Goal: Information Seeking & Learning: Learn about a topic

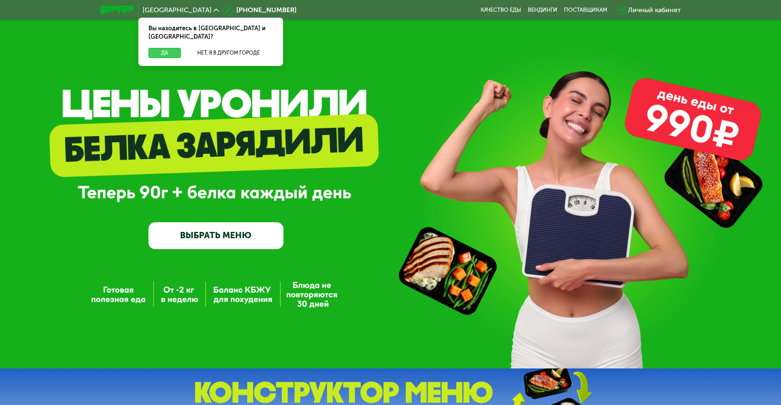
click at [156, 48] on button "Да" at bounding box center [164, 53] width 32 height 10
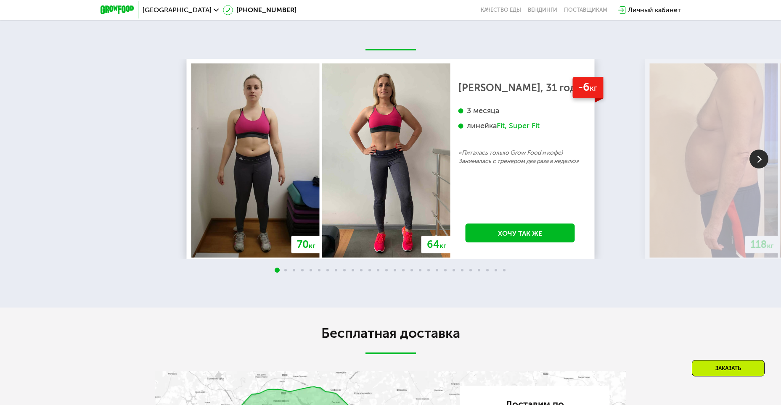
scroll to position [1514, 0]
click at [761, 168] on img at bounding box center [758, 158] width 19 height 19
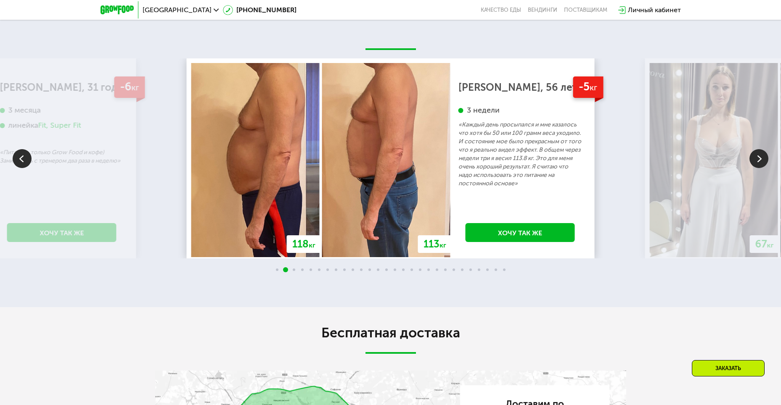
click at [761, 168] on img at bounding box center [758, 158] width 19 height 19
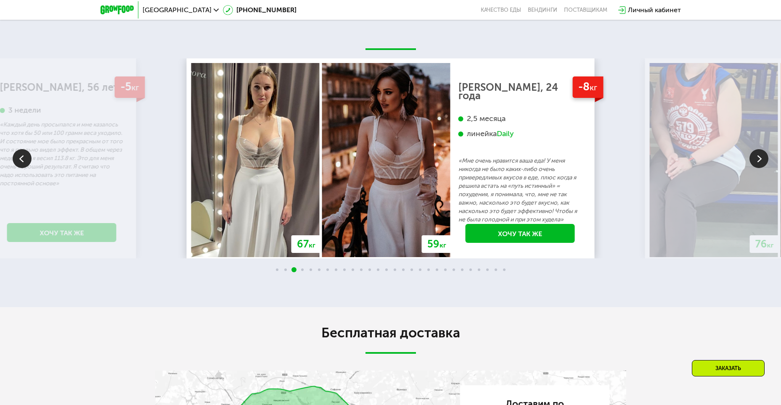
click at [761, 168] on img at bounding box center [758, 158] width 19 height 19
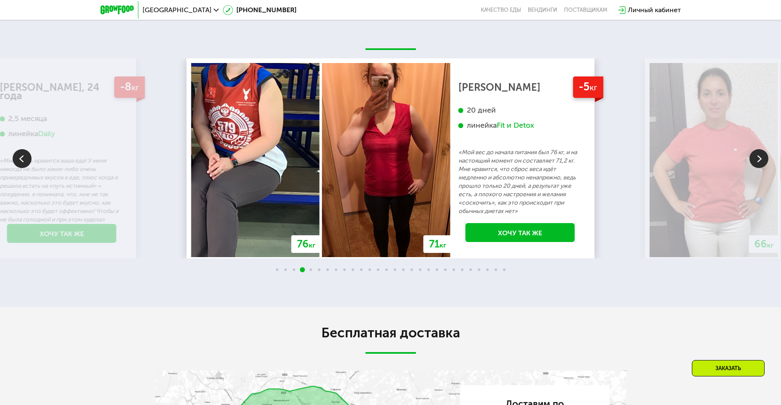
click at [761, 168] on img at bounding box center [758, 158] width 19 height 19
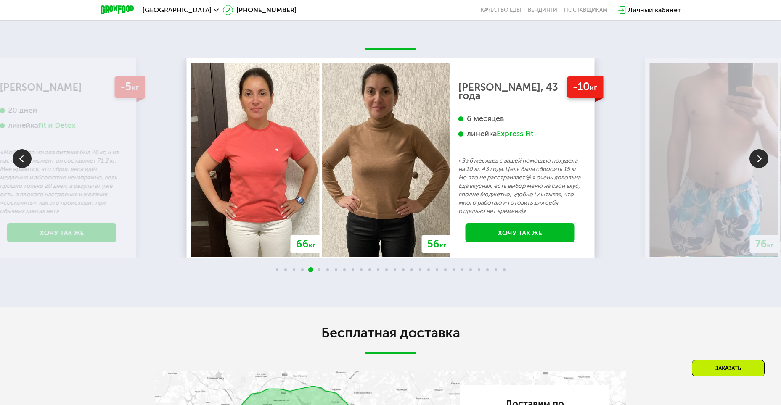
click at [761, 168] on img at bounding box center [758, 158] width 19 height 19
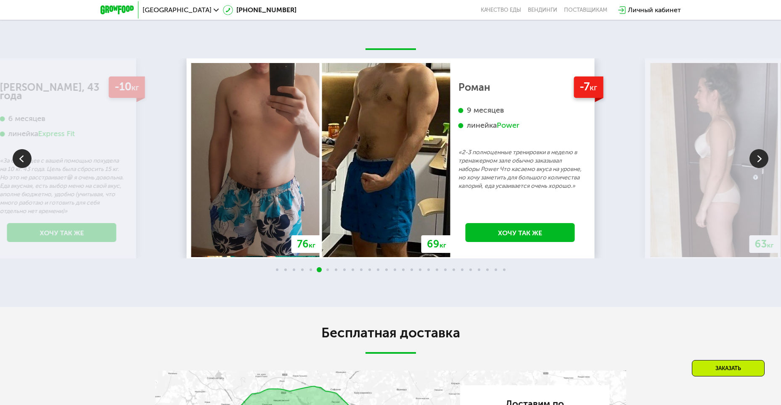
click at [761, 168] on img at bounding box center [758, 158] width 19 height 19
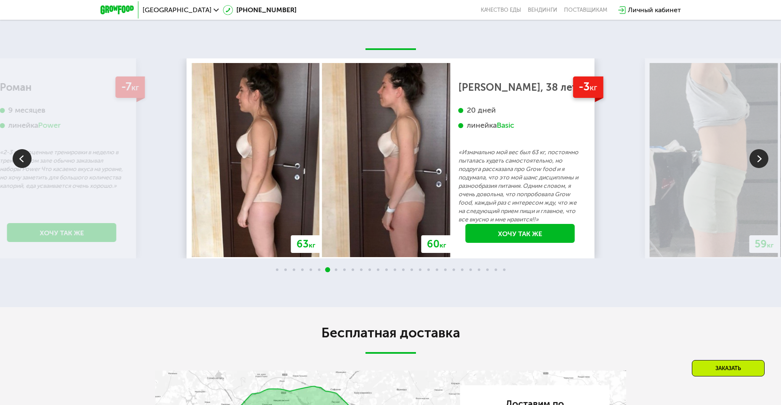
click at [761, 168] on img at bounding box center [758, 158] width 19 height 19
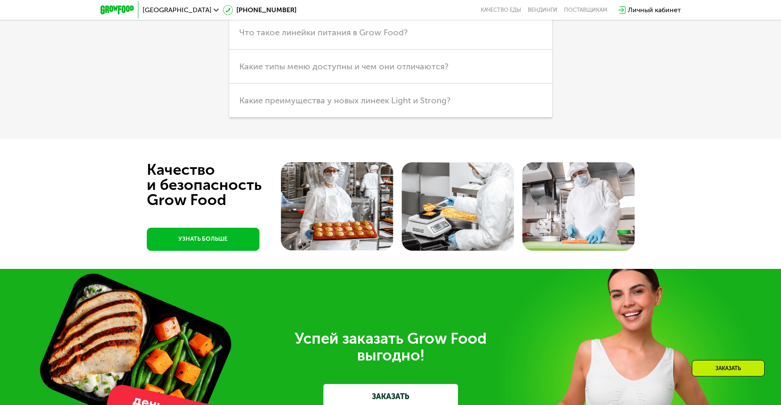
scroll to position [2226, 0]
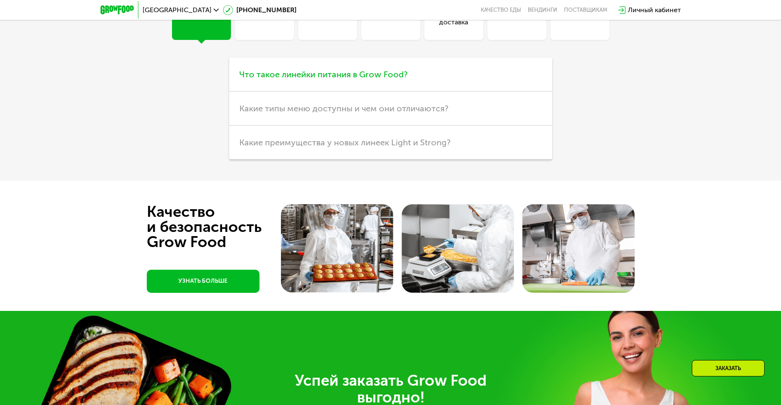
click at [293, 79] on span "Что такое линейки питания в Grow Food?" at bounding box center [323, 74] width 168 height 10
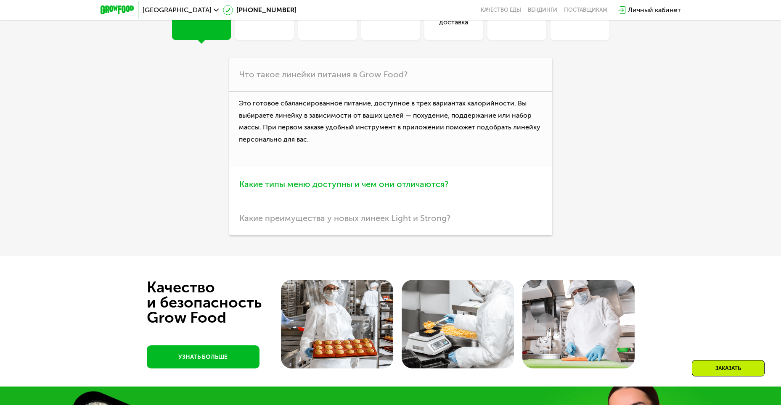
click at [371, 189] on span "Какие типы меню доступны и чем они отличаются?" at bounding box center [343, 184] width 209 height 10
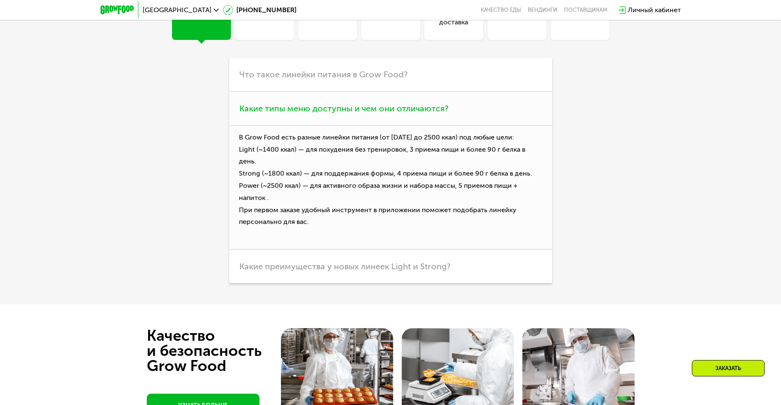
scroll to position [2310, 0]
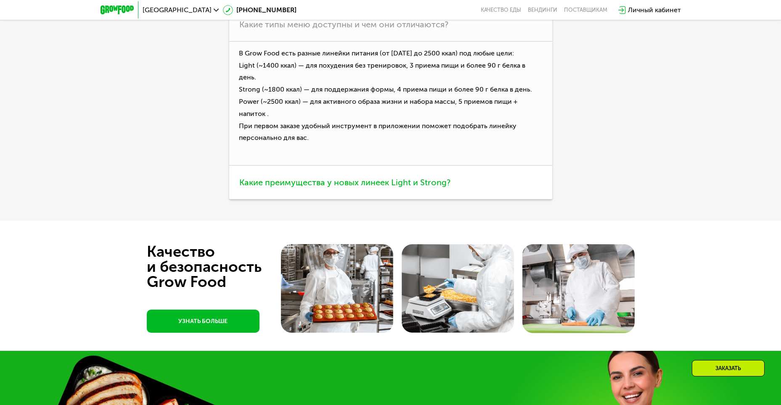
click at [386, 188] on span "Какие преимущества у новых линеек Light и Strong?" at bounding box center [344, 182] width 211 height 10
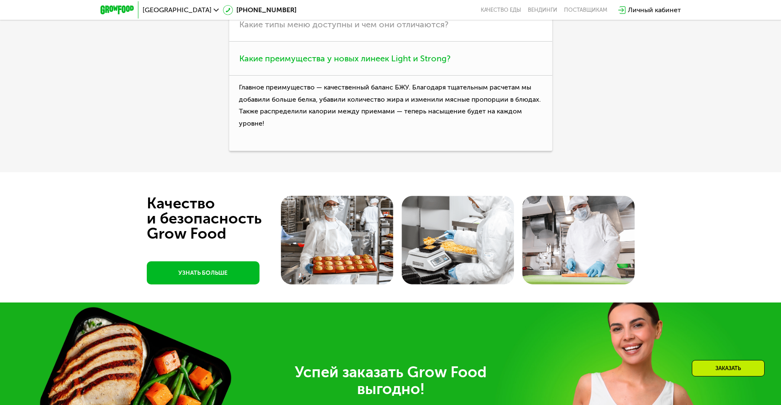
scroll to position [2142, 0]
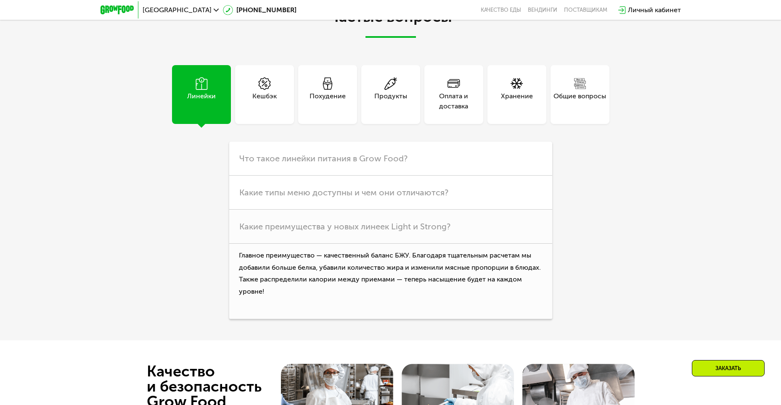
click at [266, 111] on div "Кешбэк" at bounding box center [264, 101] width 24 height 20
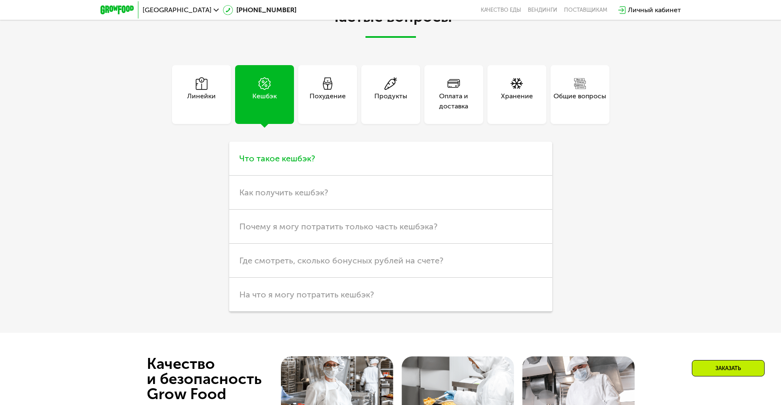
click at [278, 176] on h3 "Что такое кешбэк?" at bounding box center [390, 159] width 323 height 34
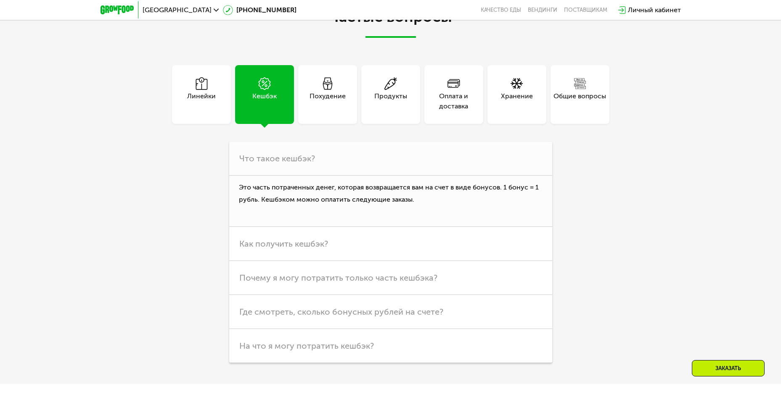
click at [313, 111] on div "Похудение" at bounding box center [328, 101] width 36 height 20
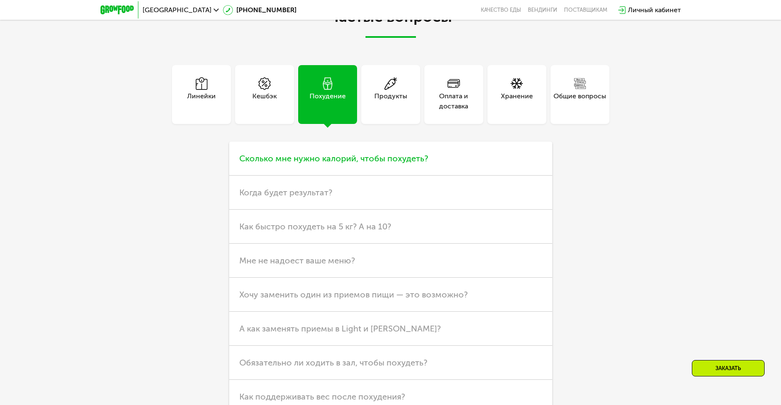
click at [355, 164] on span "Сколько мне нужно калорий, чтобы похудеть?" at bounding box center [333, 159] width 189 height 10
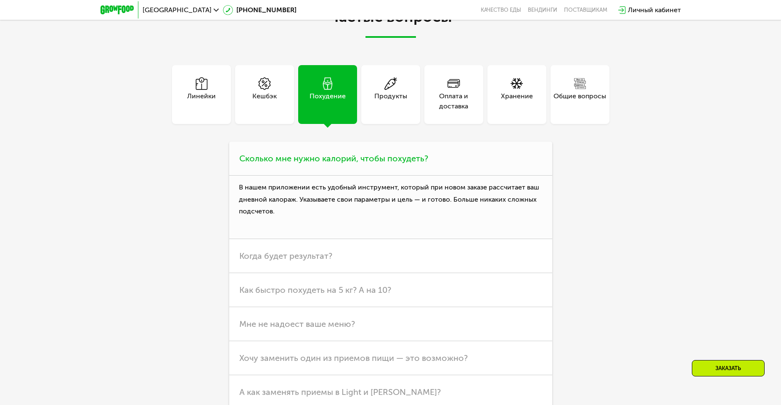
click at [355, 164] on span "Сколько мне нужно калорий, чтобы похудеть?" at bounding box center [333, 159] width 189 height 10
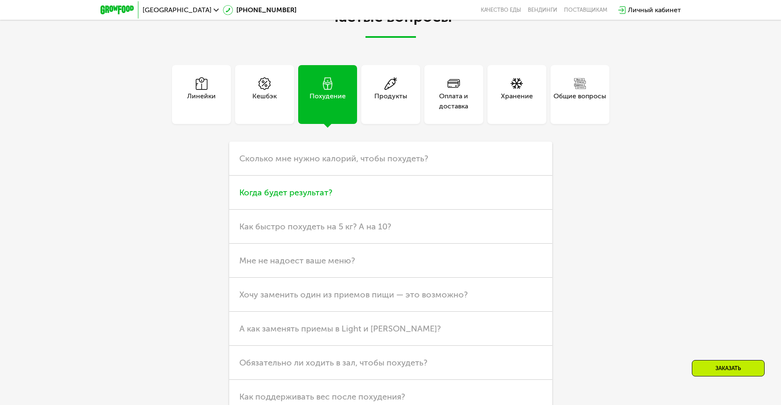
click at [327, 210] on h3 "Когда будет результат?" at bounding box center [390, 193] width 323 height 34
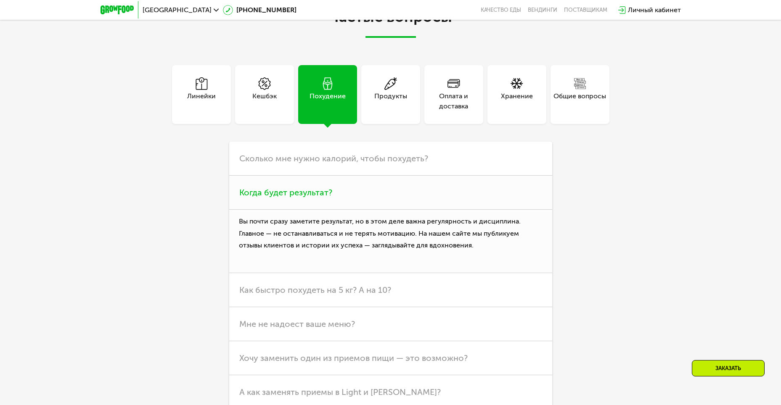
click at [311, 198] on span "Когда будет результат?" at bounding box center [285, 193] width 93 height 10
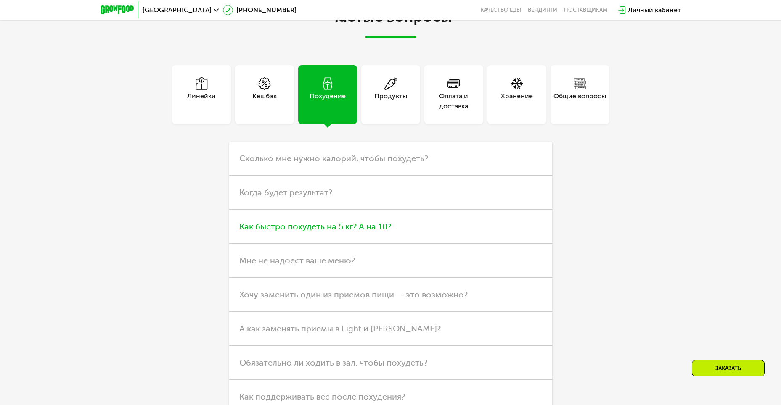
click at [312, 232] on span "Как быстро похудеть на 5 кг? А на 10?" at bounding box center [315, 227] width 152 height 10
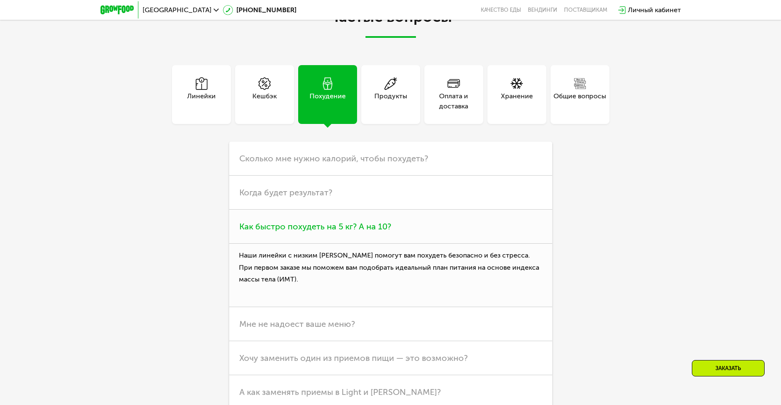
click at [312, 232] on span "Как быстро похудеть на 5 кг? А на 10?" at bounding box center [315, 227] width 152 height 10
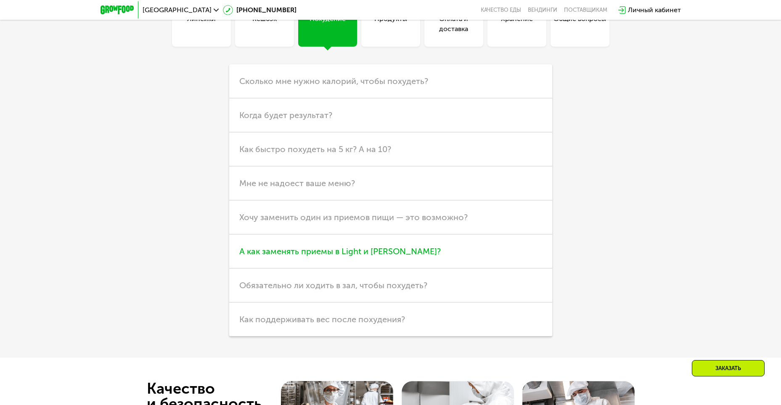
scroll to position [2226, 0]
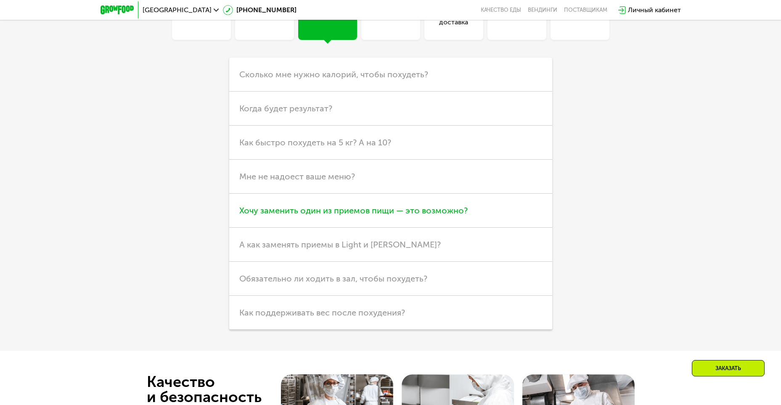
click at [318, 216] on span "Хочу заменить один из приемов пищи — это возможно?" at bounding box center [353, 211] width 228 height 10
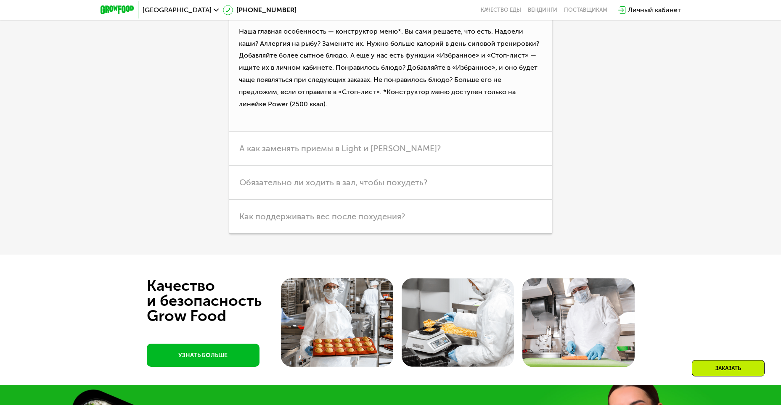
scroll to position [2436, 0]
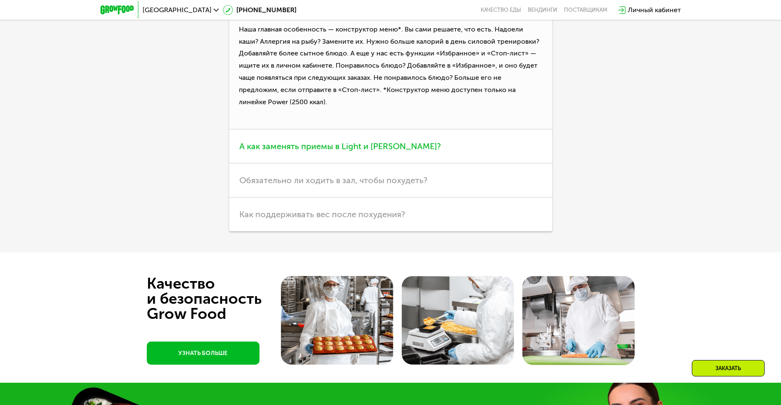
click at [338, 151] on span "А как заменять приемы в Light и [PERSON_NAME]?" at bounding box center [339, 146] width 201 height 10
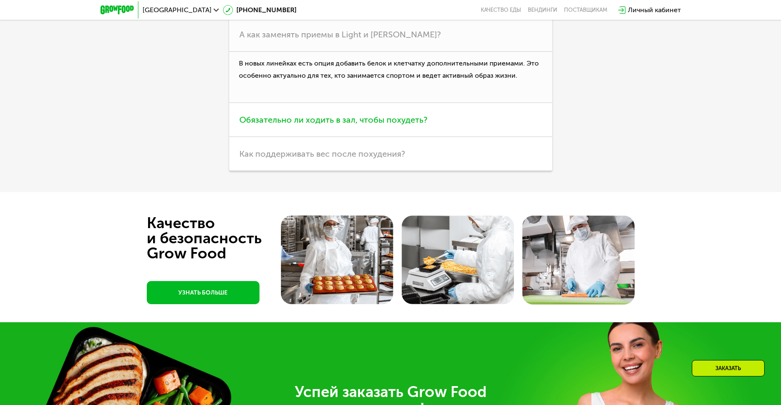
click at [366, 125] on span "Обязательно ли ходить в зал, чтобы похудеть?" at bounding box center [333, 120] width 188 height 10
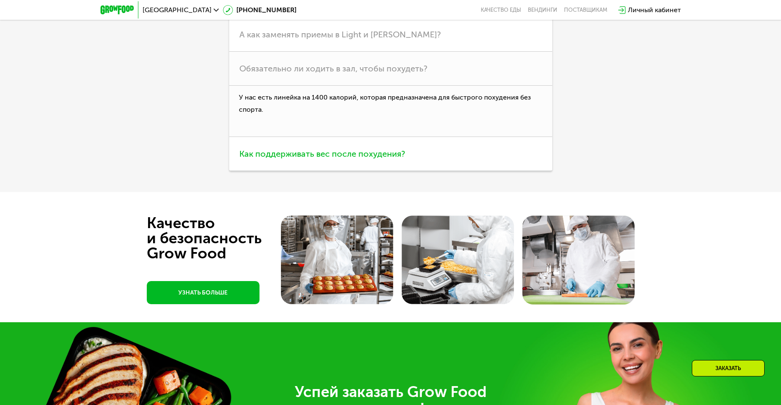
click at [363, 159] on span "Как поддерживать вес после похудения?" at bounding box center [322, 154] width 166 height 10
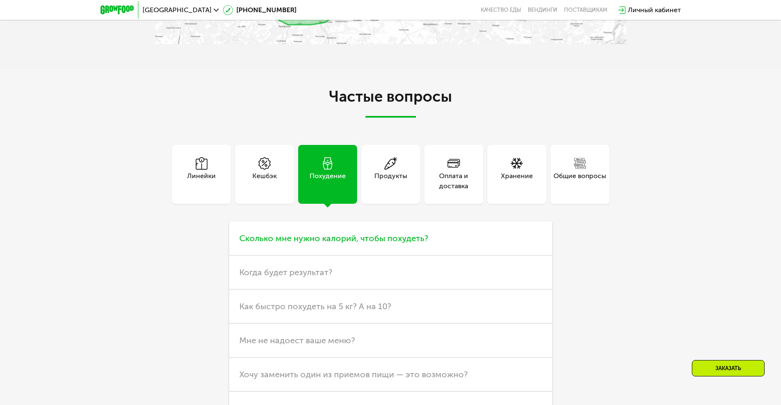
scroll to position [2142, 0]
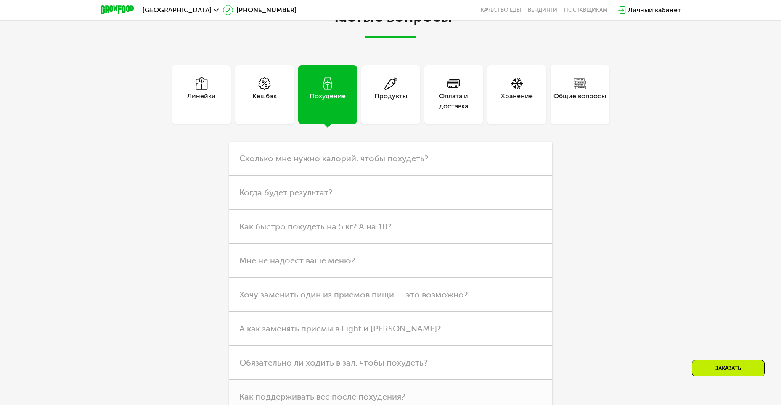
click at [393, 111] on div "Продукты" at bounding box center [390, 101] width 33 height 20
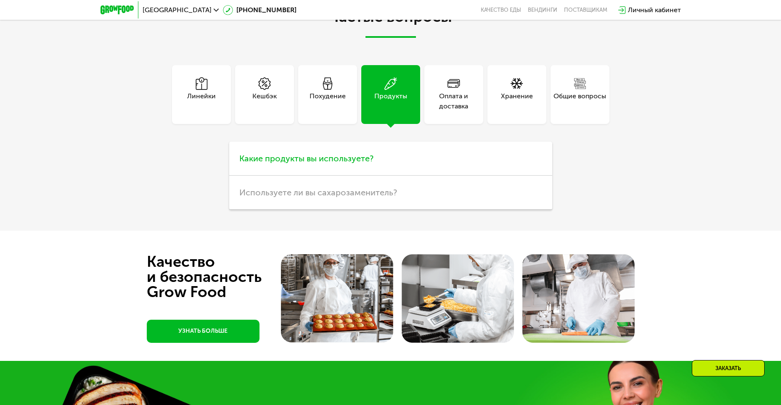
click at [352, 164] on span "Какие продукты вы используете?" at bounding box center [306, 159] width 134 height 10
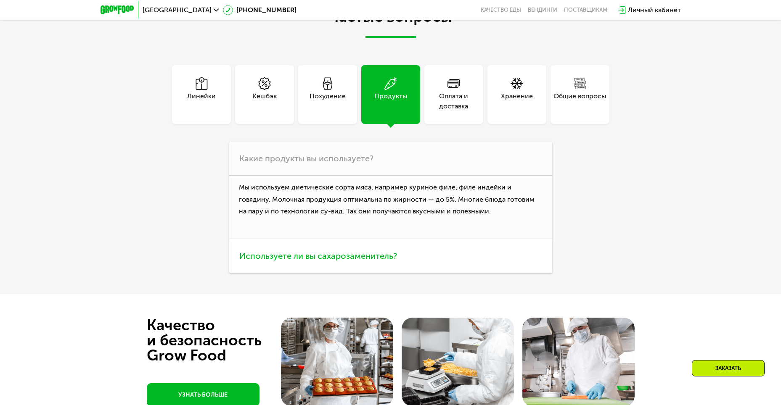
click at [384, 261] on span "Используете ли вы сахарозаменитель?" at bounding box center [318, 256] width 158 height 10
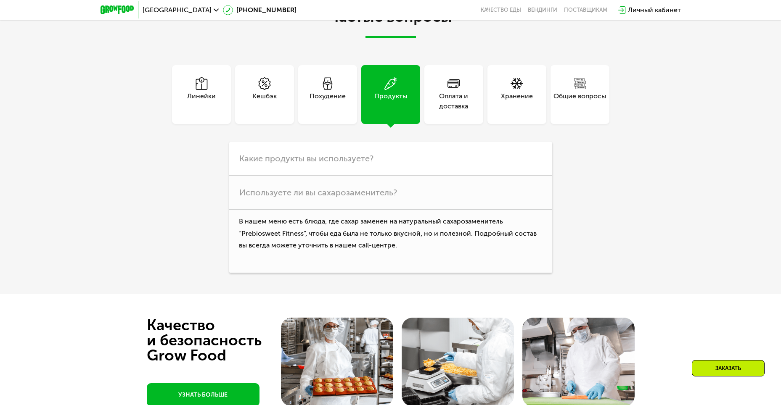
click at [457, 90] on icon at bounding box center [453, 83] width 13 height 13
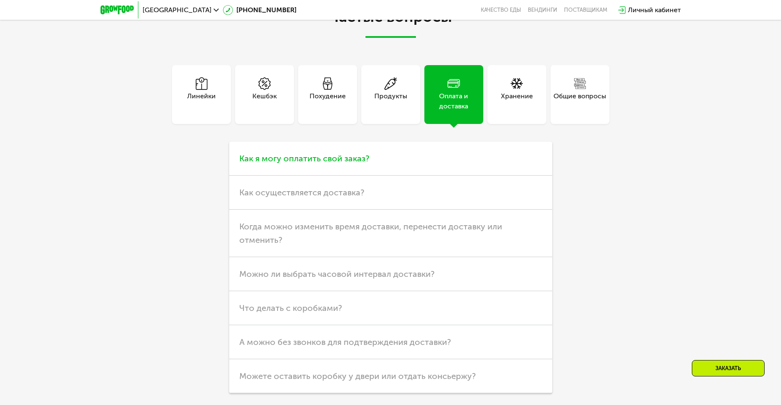
click at [347, 164] on span "Как я могу оплатить свой заказ?" at bounding box center [304, 159] width 130 height 10
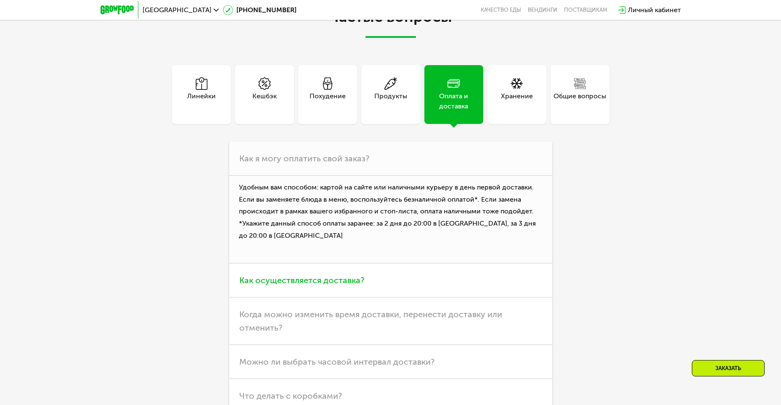
click at [324, 286] on span "Как осуществляется доставка?" at bounding box center [301, 280] width 125 height 10
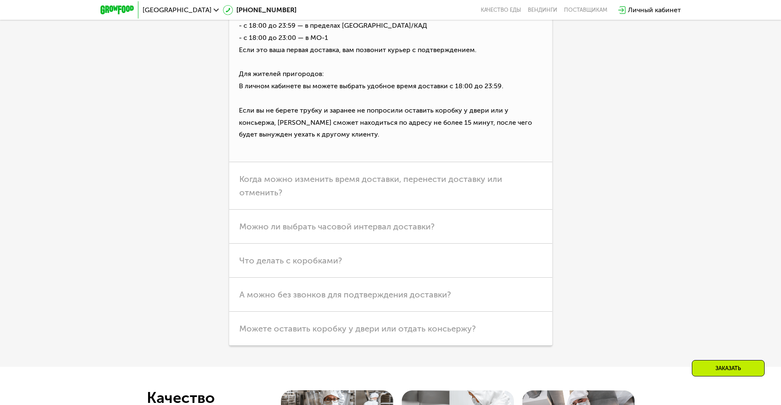
scroll to position [2394, 0]
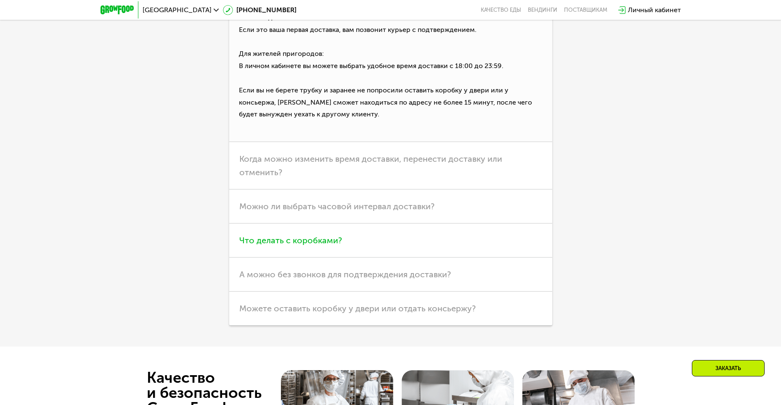
click at [315, 246] on span "Что делать с коробками?" at bounding box center [290, 241] width 103 height 10
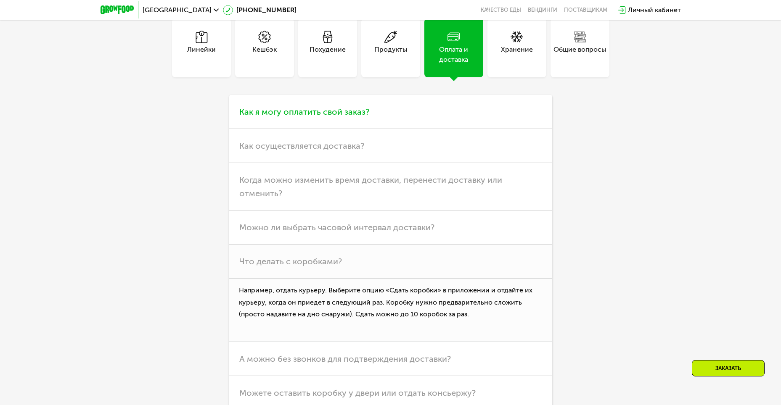
scroll to position [2184, 0]
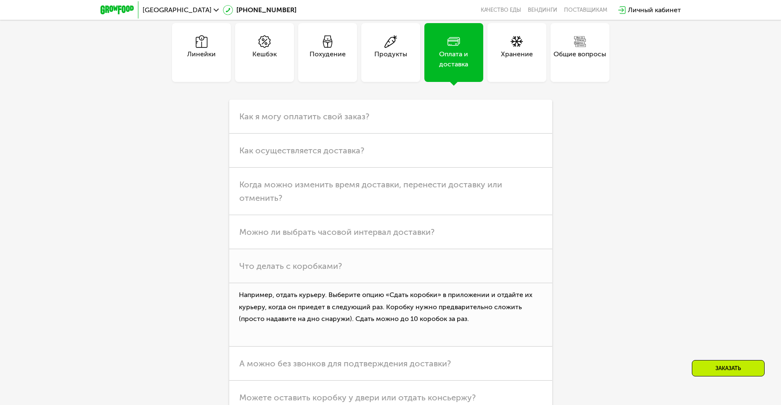
click at [516, 69] on div "Хранение" at bounding box center [517, 59] width 32 height 20
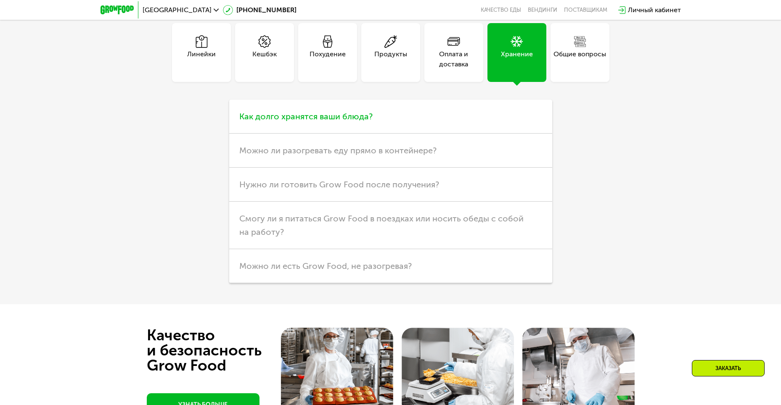
click at [352, 122] on span "Как долго хранятся ваши блюда?" at bounding box center [305, 116] width 133 height 10
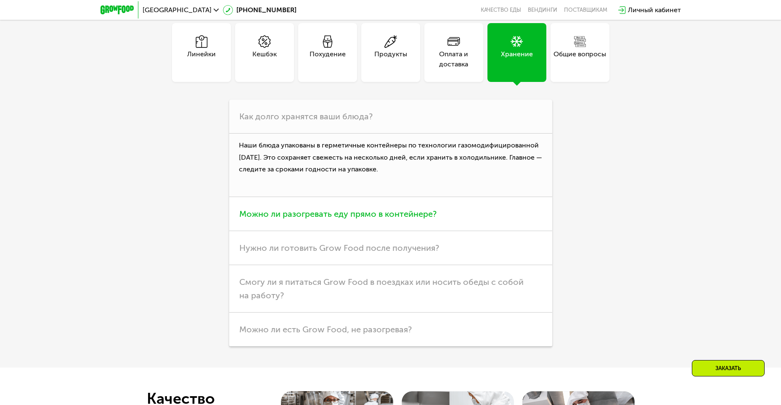
click at [403, 219] on span "Можно ли разогревать еду прямо в контейнере?" at bounding box center [337, 214] width 197 height 10
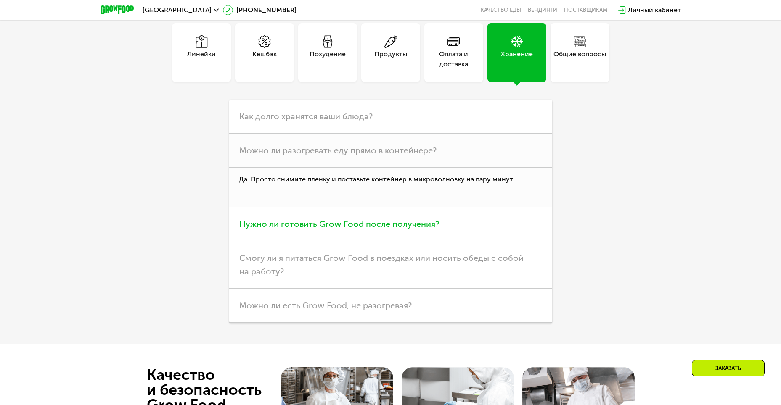
click at [403, 229] on span "Нужно ли готовить Grow Food после получения?" at bounding box center [339, 224] width 200 height 10
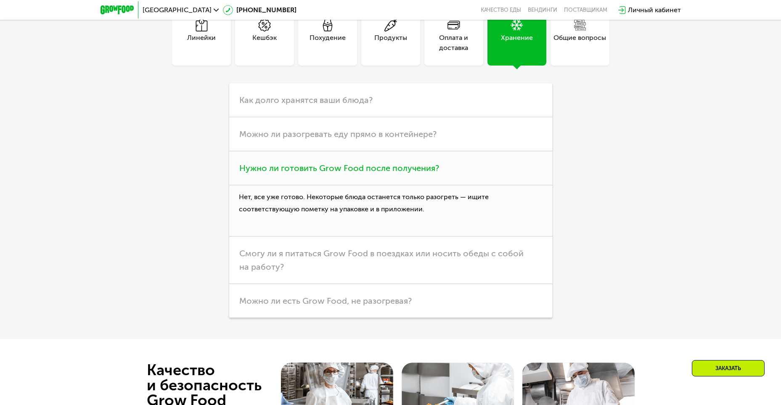
scroll to position [2226, 0]
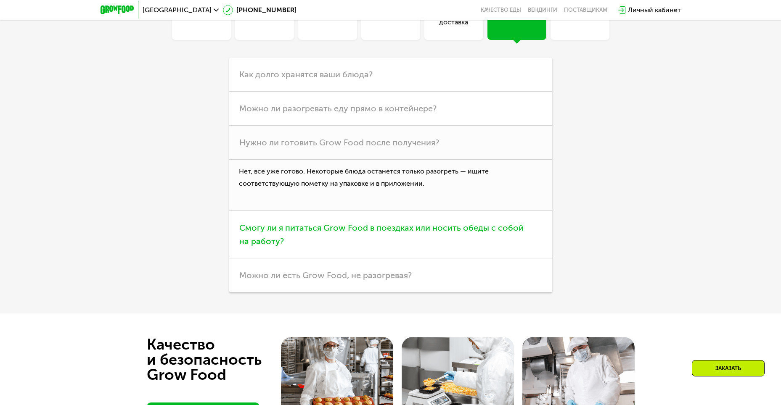
click at [404, 246] on span "Смогу ли я питаться Grow Food в поездках или носить обеды с собой на работу?" at bounding box center [381, 235] width 284 height 24
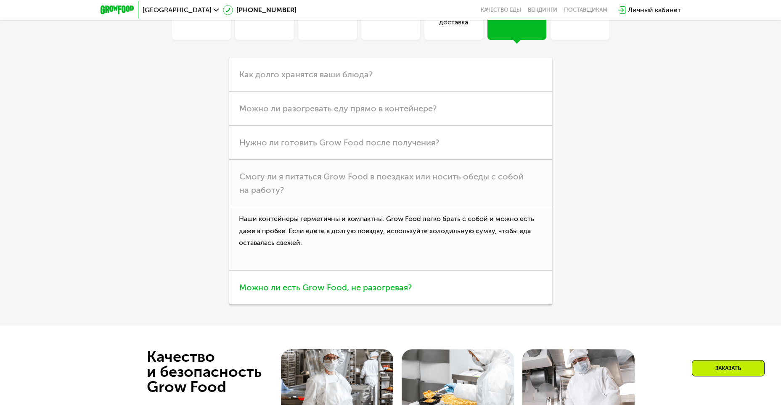
click at [354, 293] on span "Можно ли есть Grow Food, не разогревая?" at bounding box center [325, 288] width 172 height 10
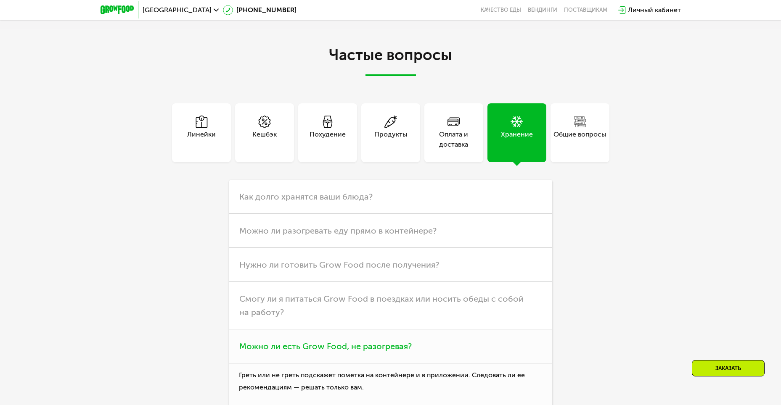
scroll to position [2100, 0]
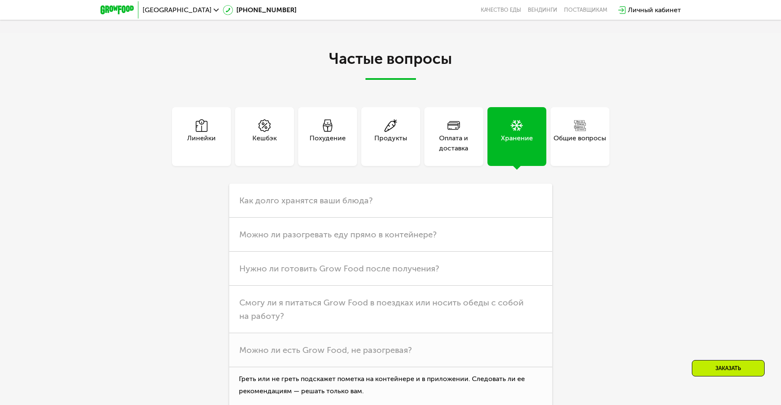
click at [574, 154] on div "Общие вопросы" at bounding box center [579, 143] width 53 height 20
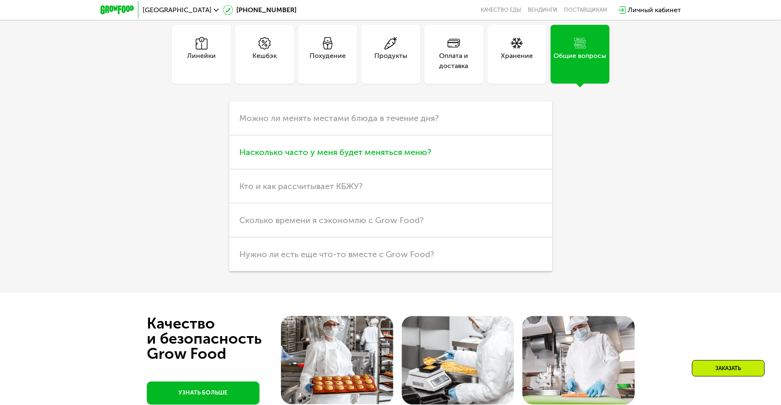
scroll to position [2184, 0]
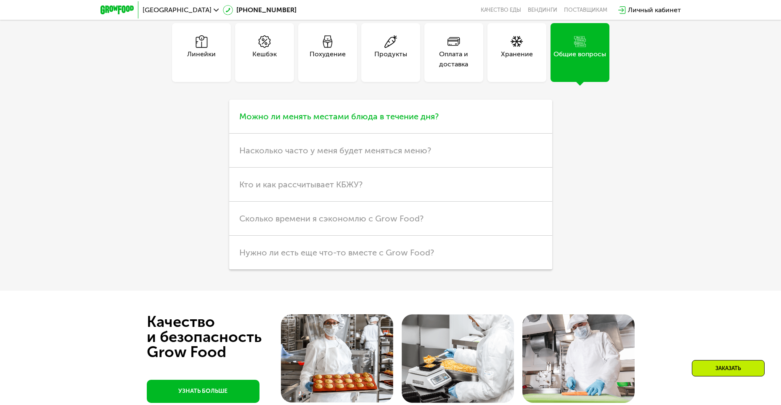
click at [424, 122] on span "Можно ли менять местами блюда в течение дня?" at bounding box center [338, 116] width 199 height 10
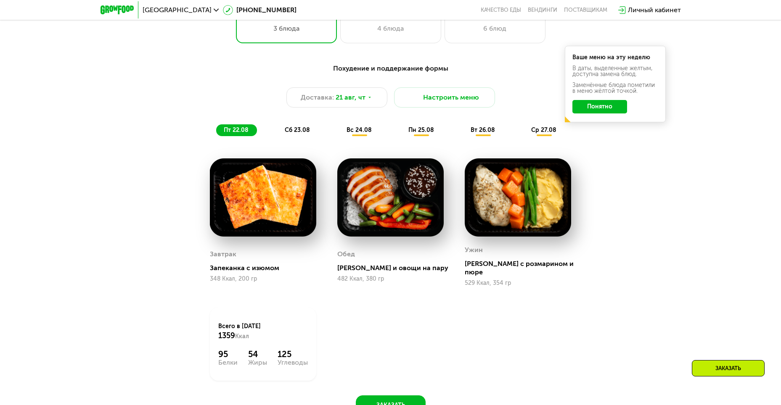
scroll to position [376, 0]
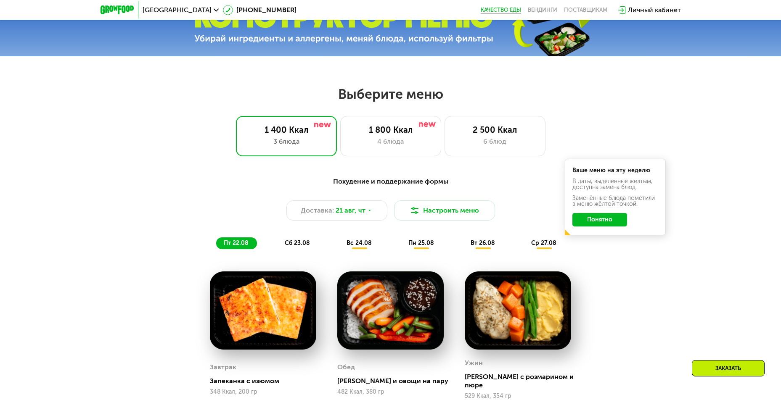
click at [496, 8] on link "Качество еды" at bounding box center [501, 10] width 40 height 7
